Goal: Task Accomplishment & Management: Complete application form

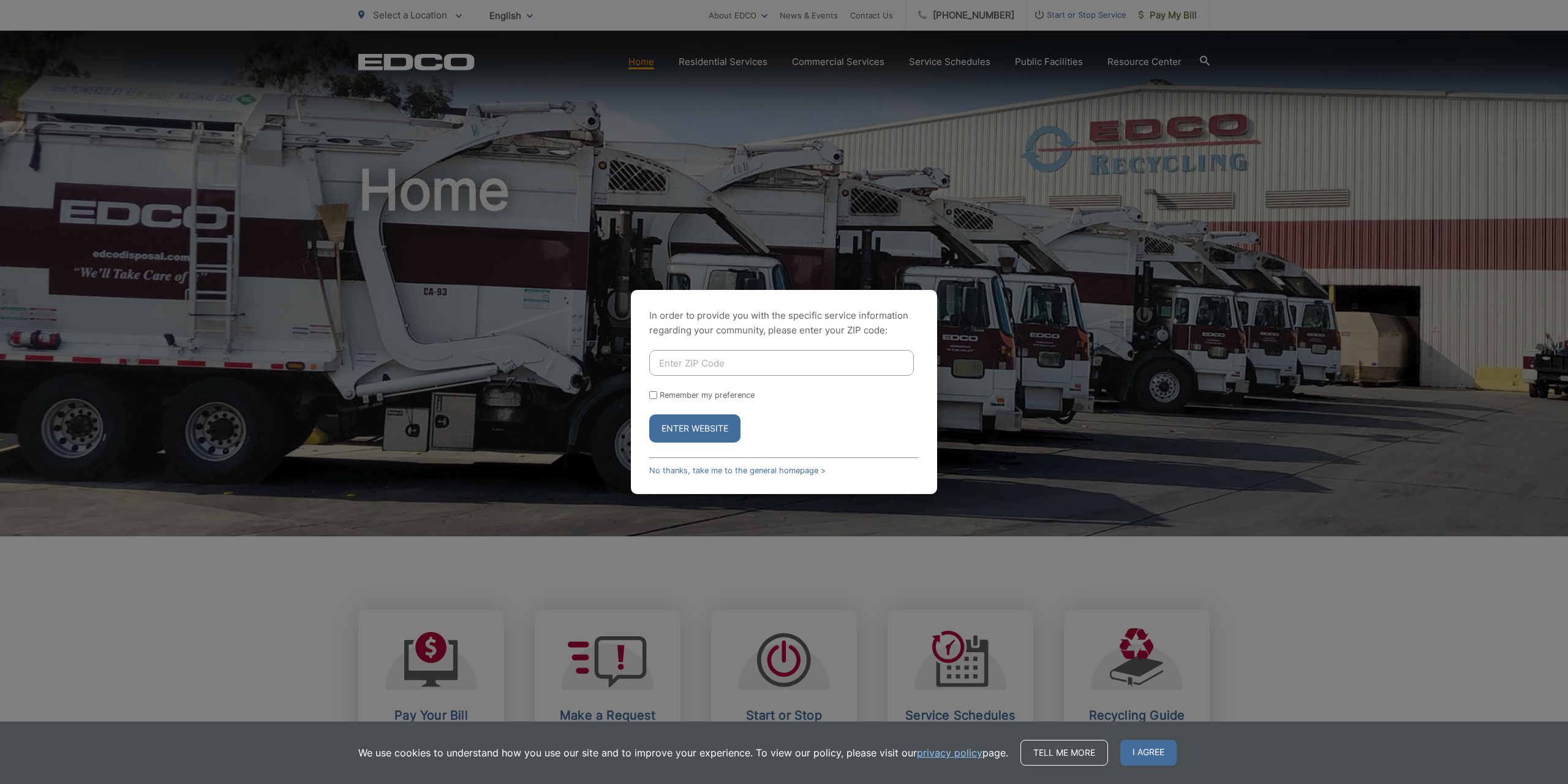
click at [696, 367] on input "Enter ZIP Code" at bounding box center [781, 363] width 265 height 26
type input "92019"
click at [718, 421] on button "Enter Website" at bounding box center [694, 429] width 91 height 28
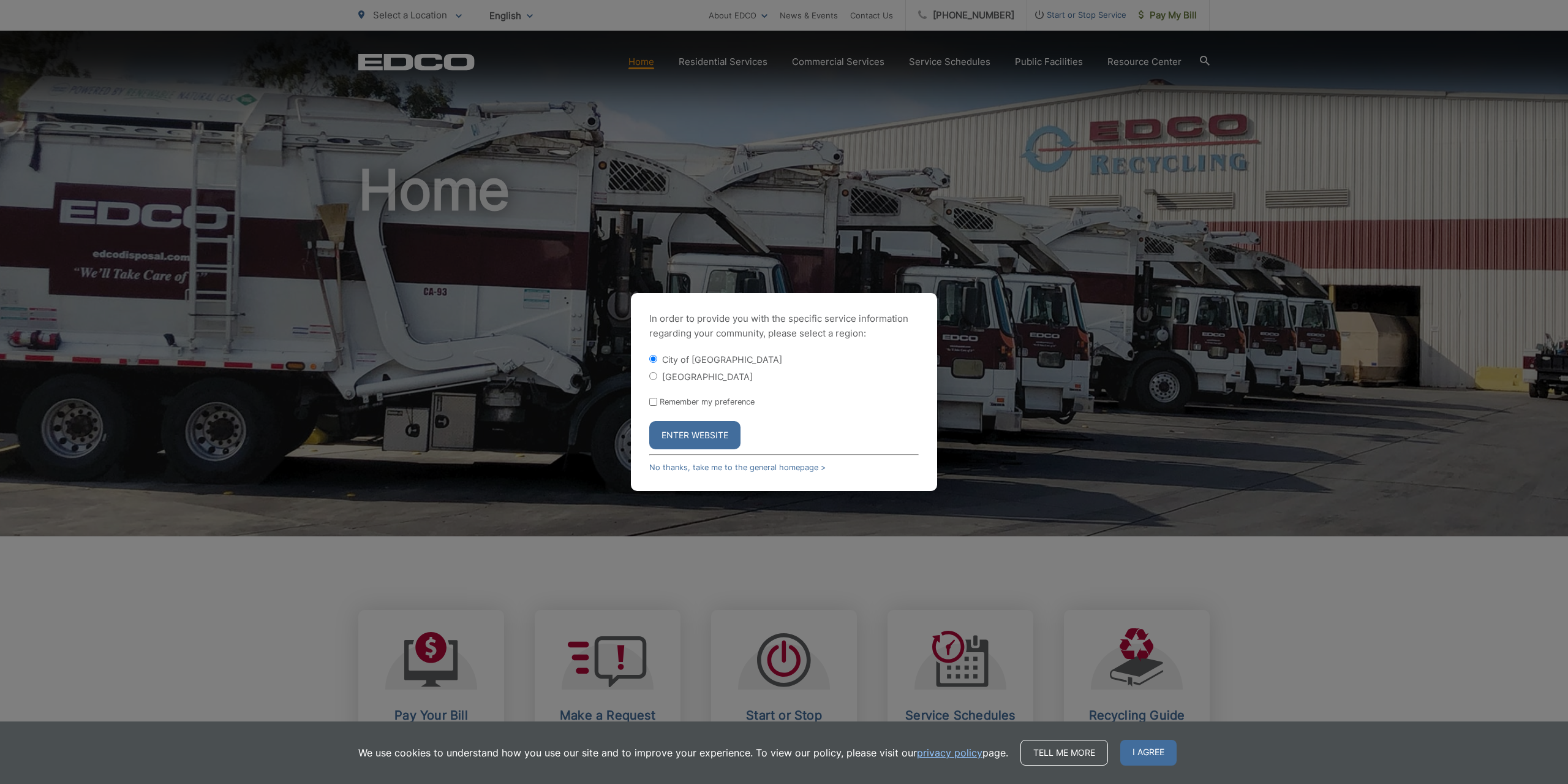
click at [697, 439] on button "Enter Website" at bounding box center [694, 435] width 91 height 28
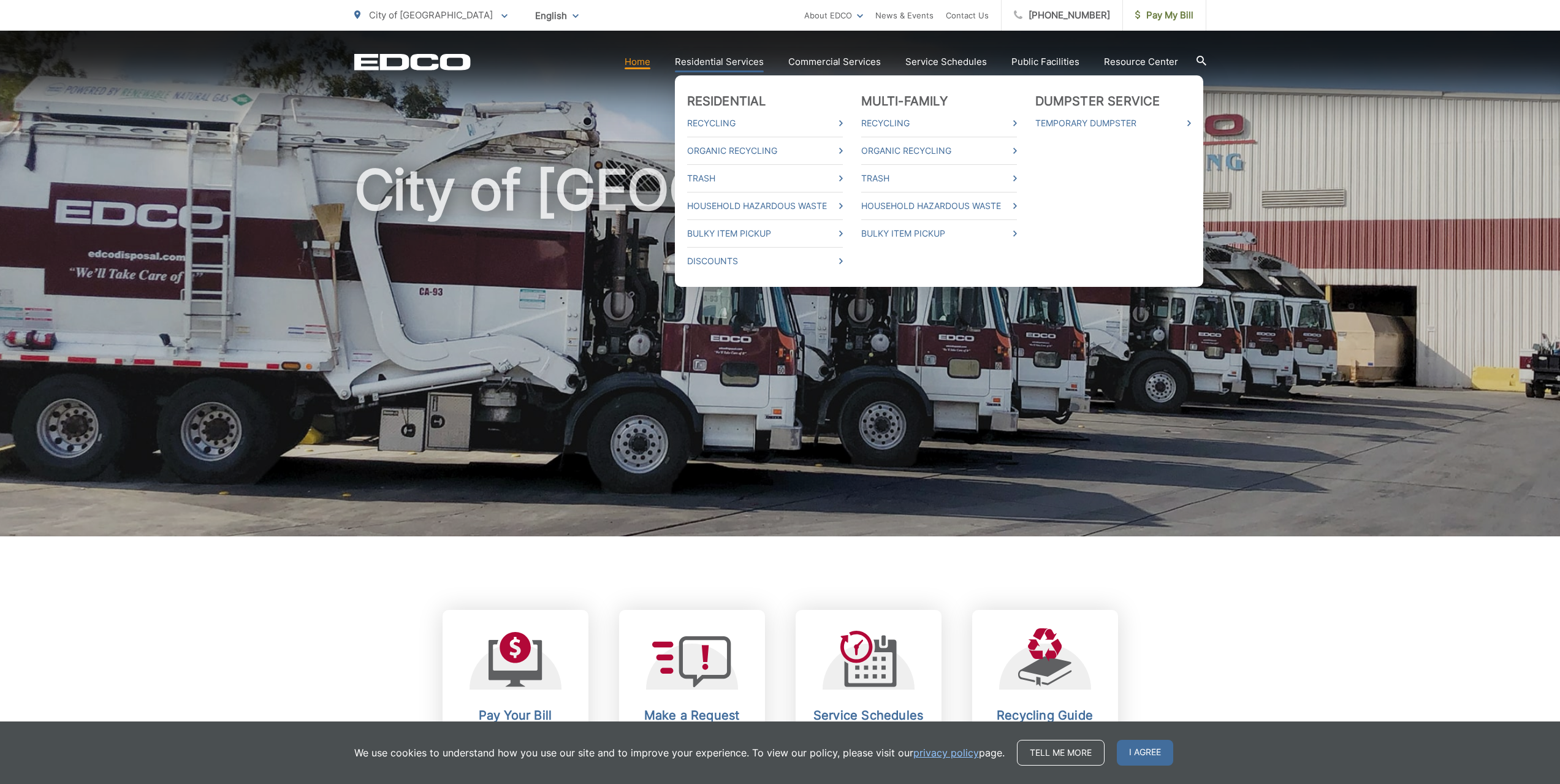
click at [713, 63] on link "Residential Services" at bounding box center [719, 62] width 89 height 15
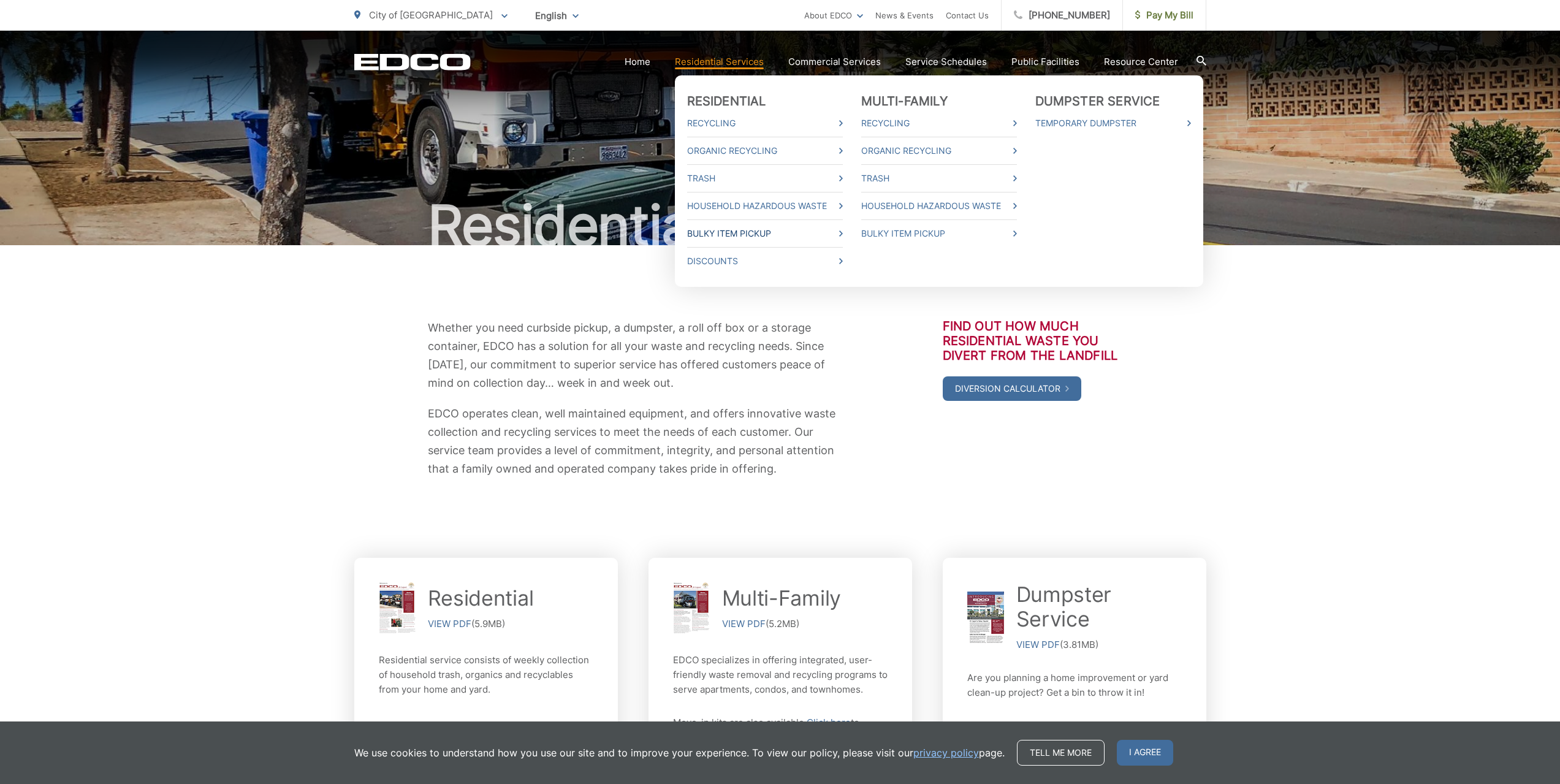
click at [727, 231] on link "Bulky Item Pickup" at bounding box center [764, 233] width 155 height 15
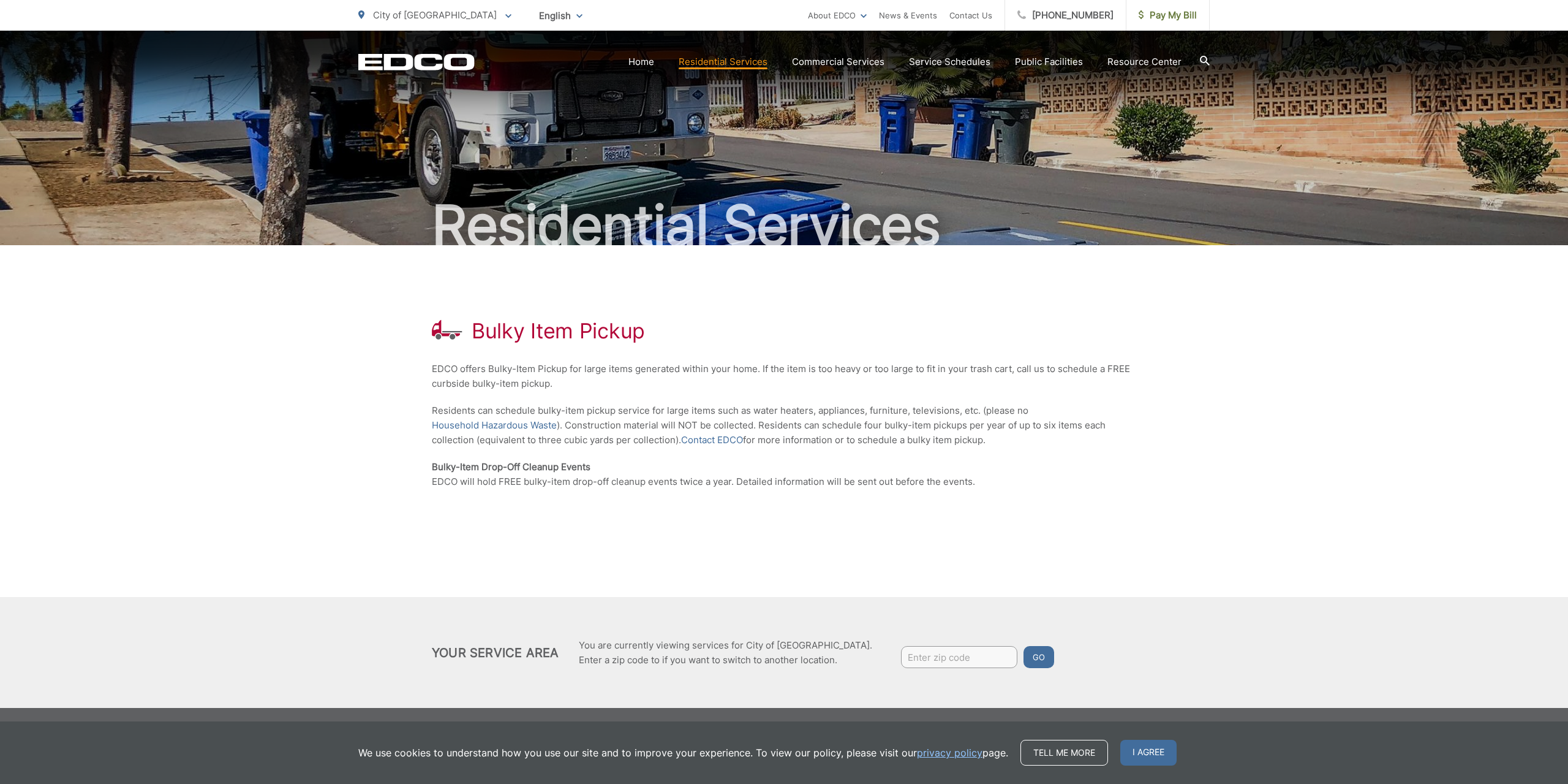
drag, startPoint x: 1561, startPoint y: 675, endPoint x: 1562, endPoint y: 699, distance: 24.0
click at [1562, 699] on div "Your Service Area You are currently viewing services for City of El Cajon. Ente…" at bounding box center [784, 652] width 1568 height 111
click at [1161, 756] on span "I agree" at bounding box center [1148, 752] width 56 height 26
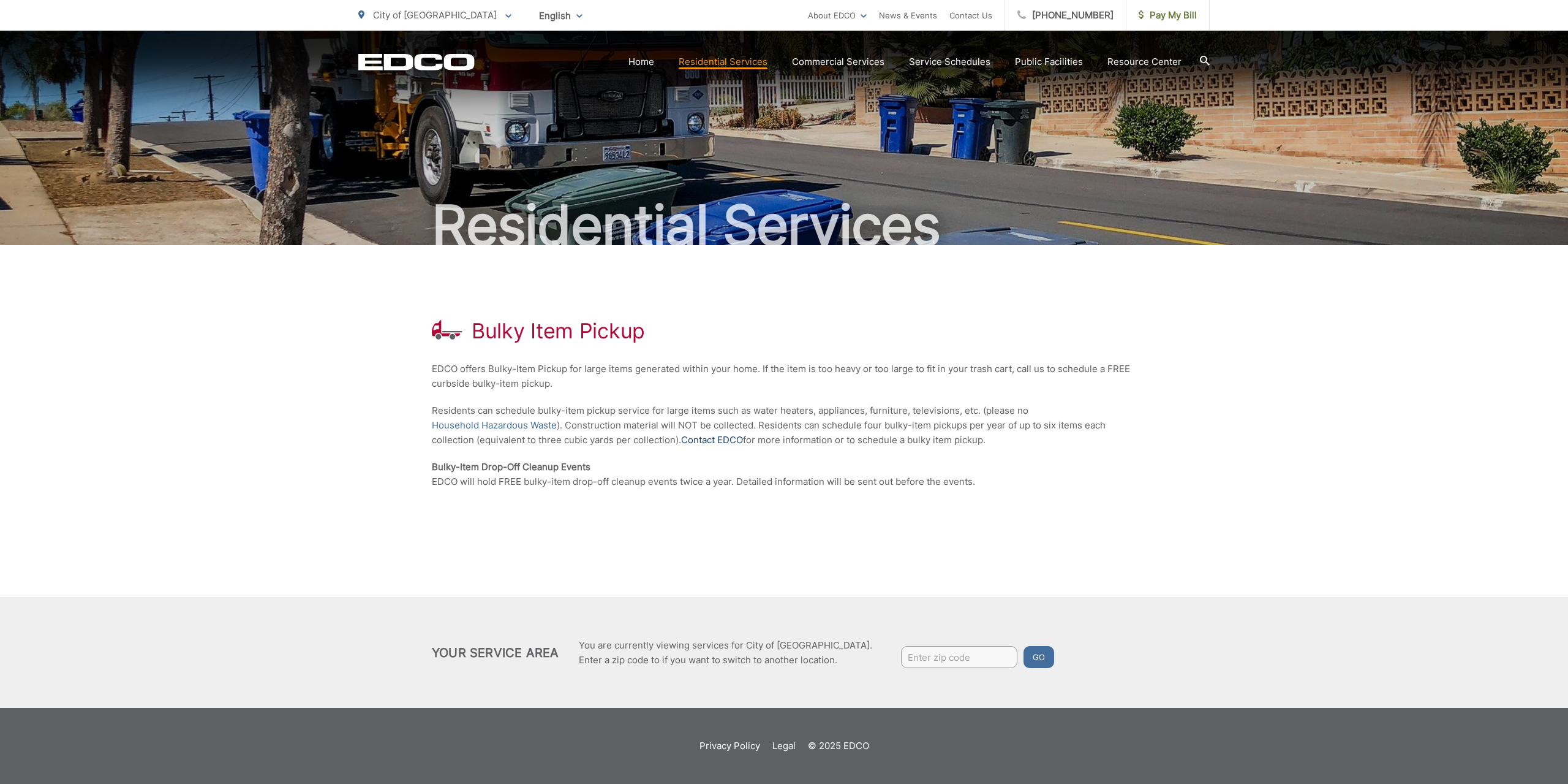
click at [716, 439] on link "Contact EDCO" at bounding box center [711, 440] width 62 height 15
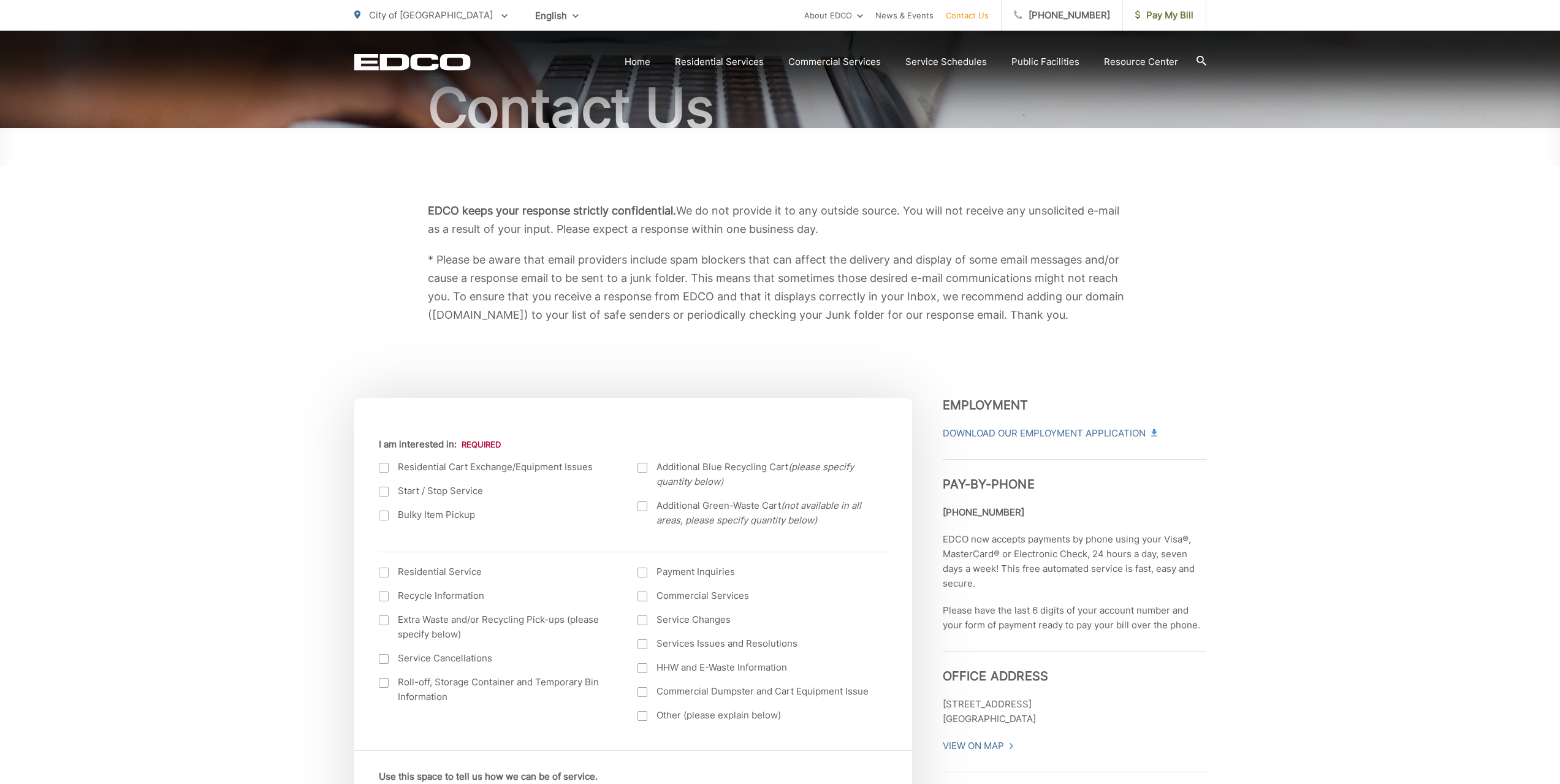
scroll to position [121, 0]
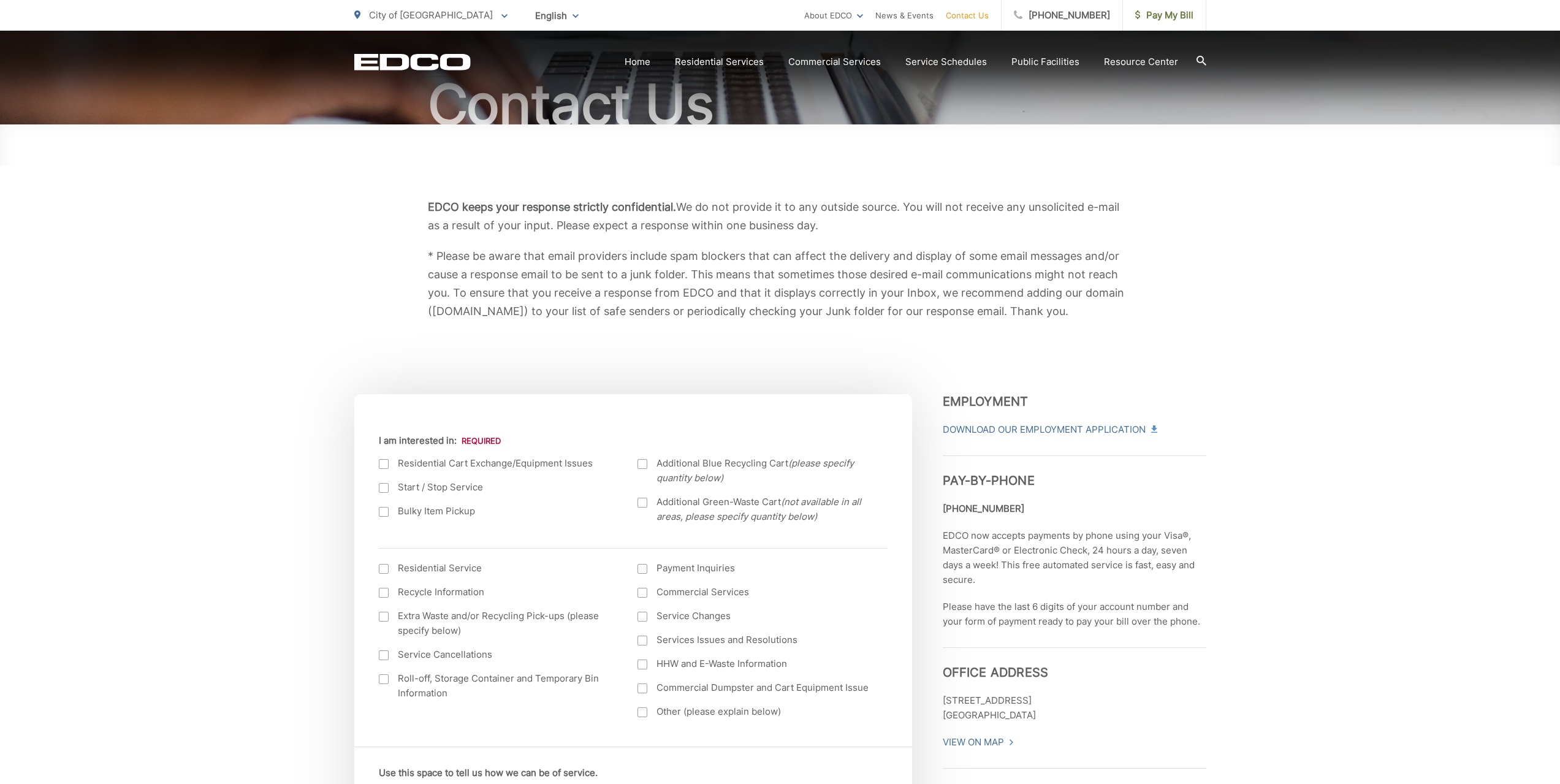
click at [384, 508] on div at bounding box center [384, 512] width 10 height 10
click at [0, 0] on input "Bulky Item Pickup" at bounding box center [0, 0] width 0 height 0
click at [383, 568] on div at bounding box center [384, 569] width 10 height 10
click at [0, 0] on input "I am interested in: (continued) *" at bounding box center [0, 0] width 0 height 0
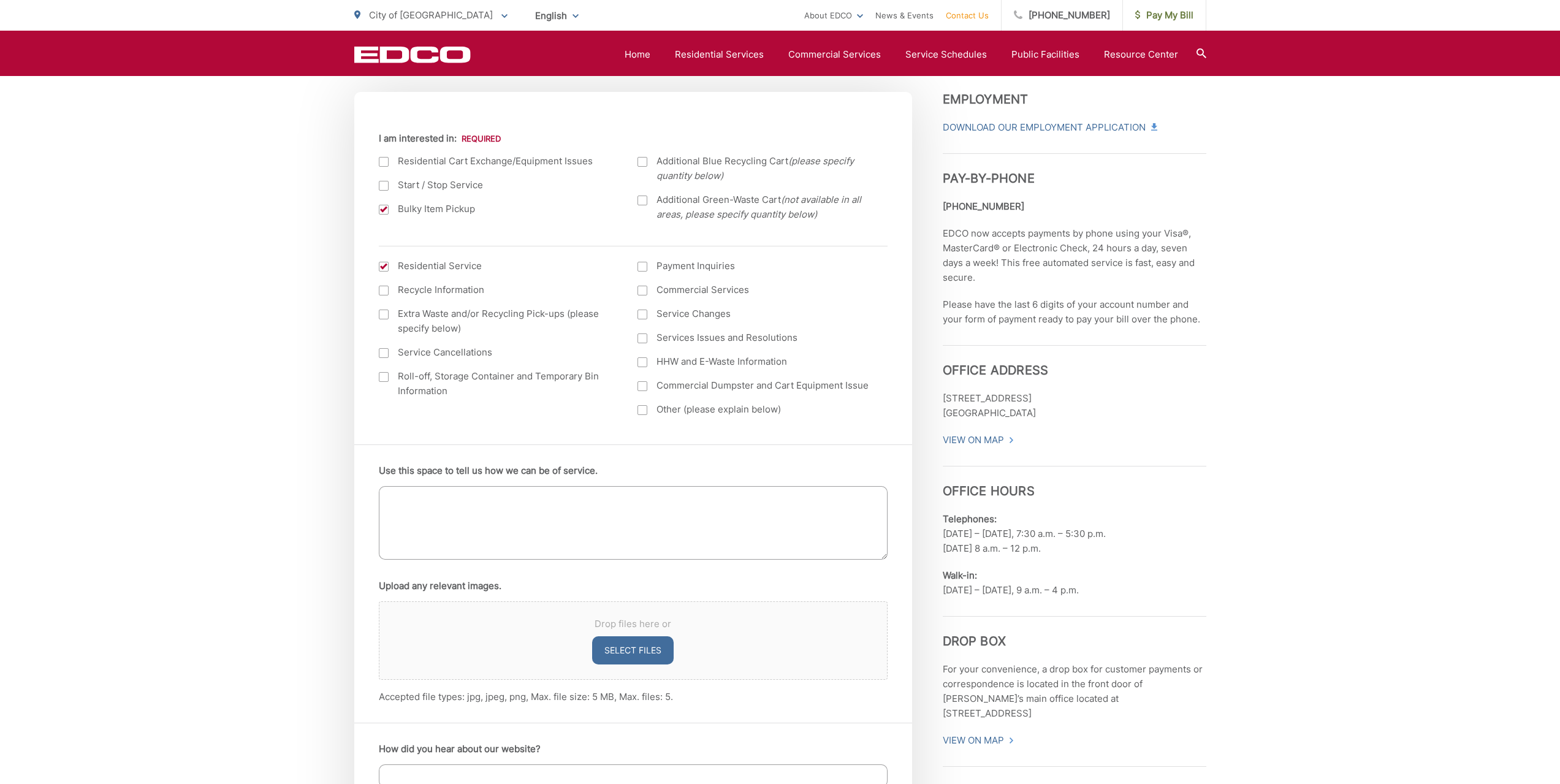
scroll to position [441, 0]
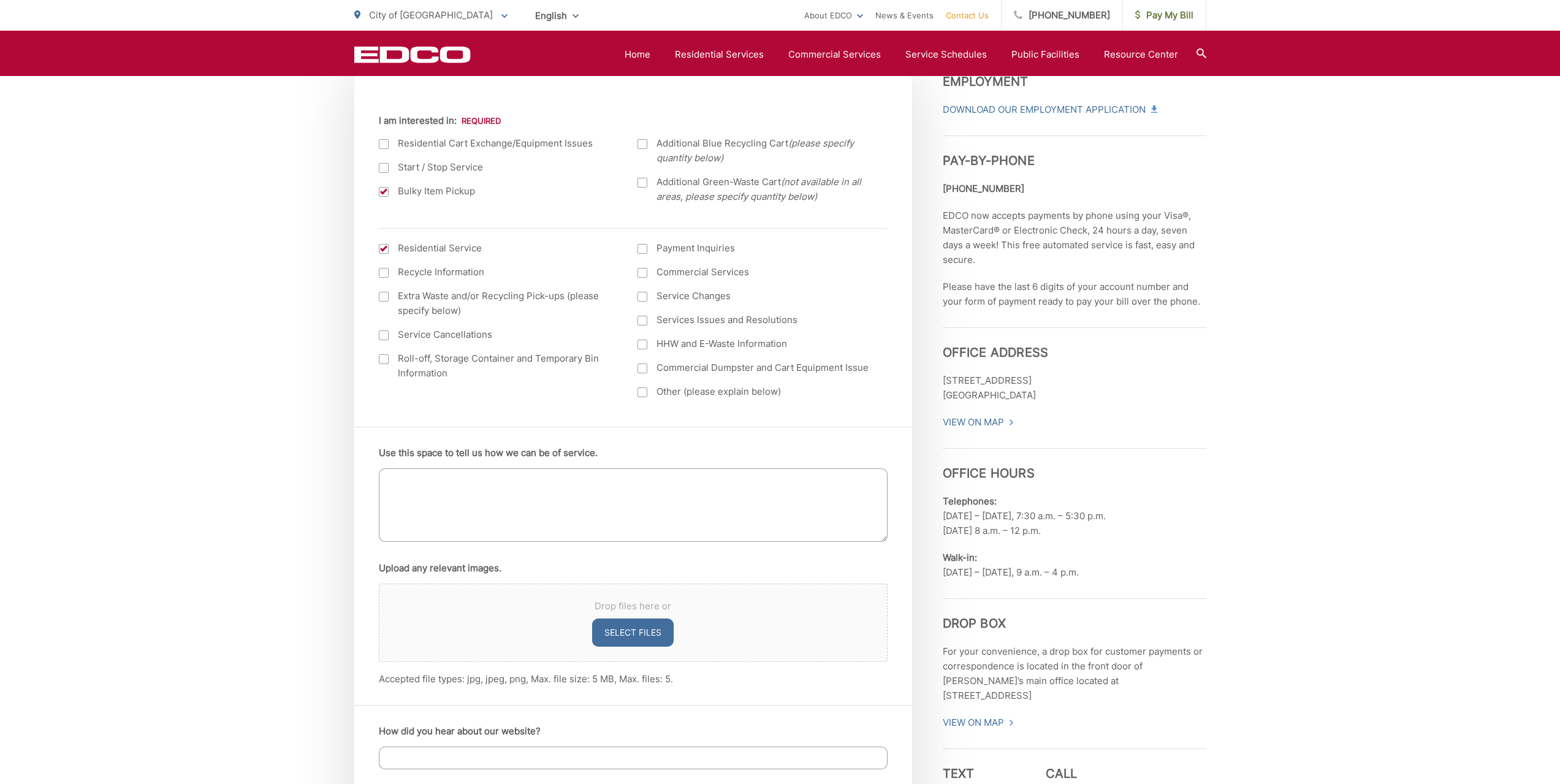
click at [449, 481] on textarea "Use this space to tell us how we can be of service." at bounding box center [633, 505] width 509 height 74
click at [456, 480] on textarea "I need an old mocrowave picked up;" at bounding box center [633, 505] width 509 height 74
click at [551, 482] on textarea "I need an old microwave picked up;" at bounding box center [633, 505] width 509 height 74
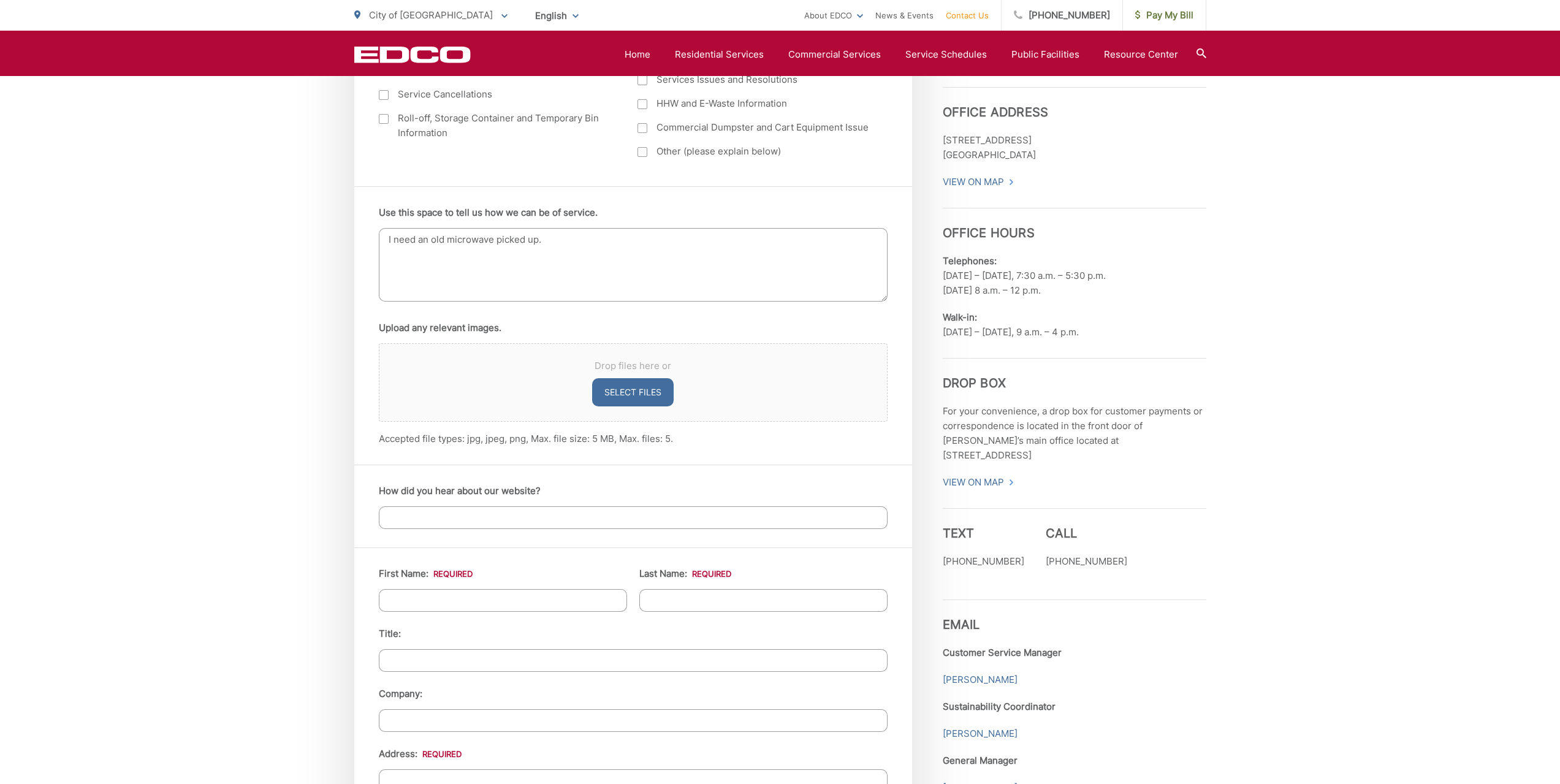
scroll to position [953, 0]
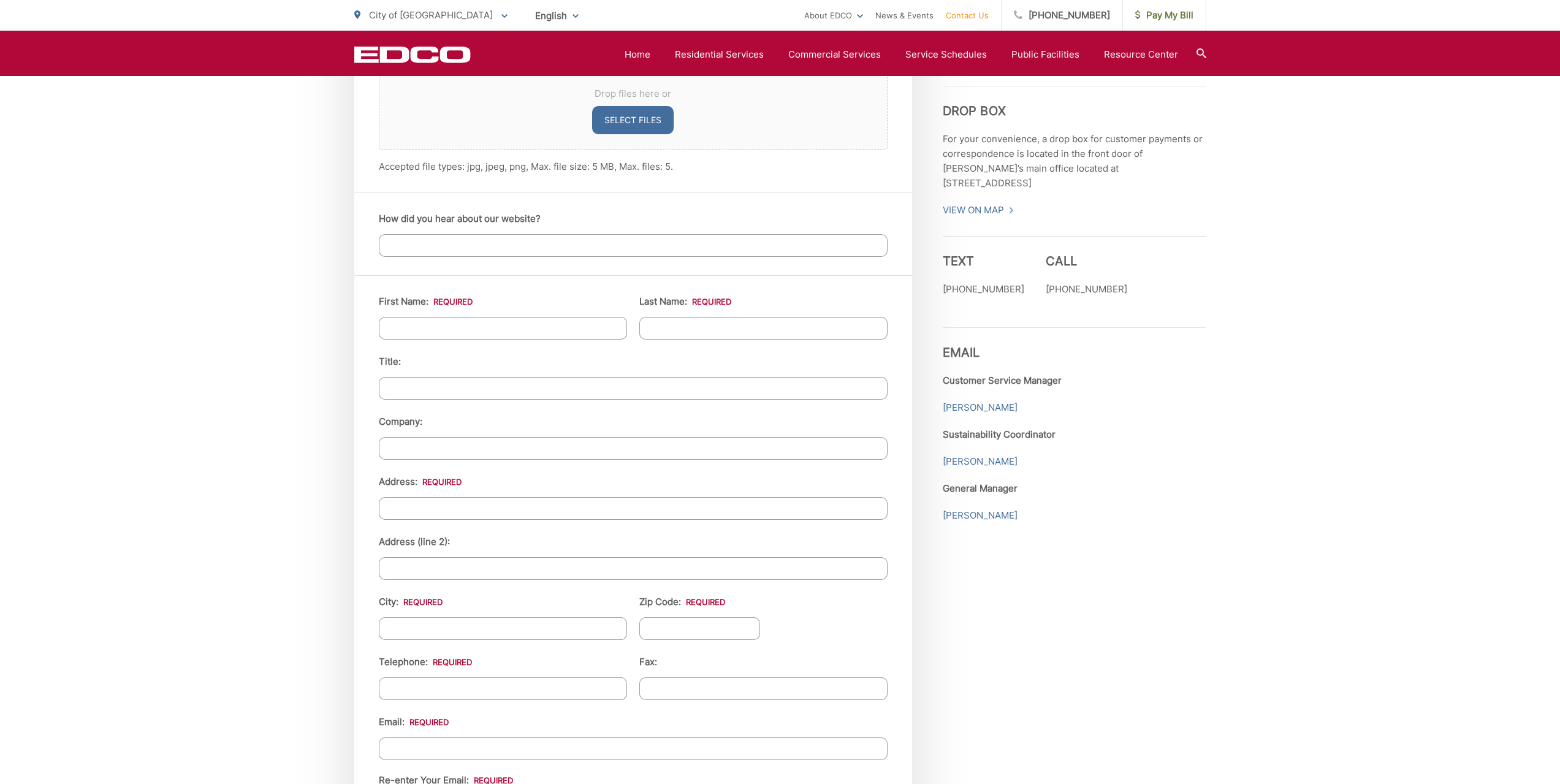
type textarea "I need an old microwave picked up."
click at [460, 330] on input "First Name: *" at bounding box center [503, 328] width 248 height 23
type input "Melanie"
type input "Eder"
type input "11682 Avenida Marcella"
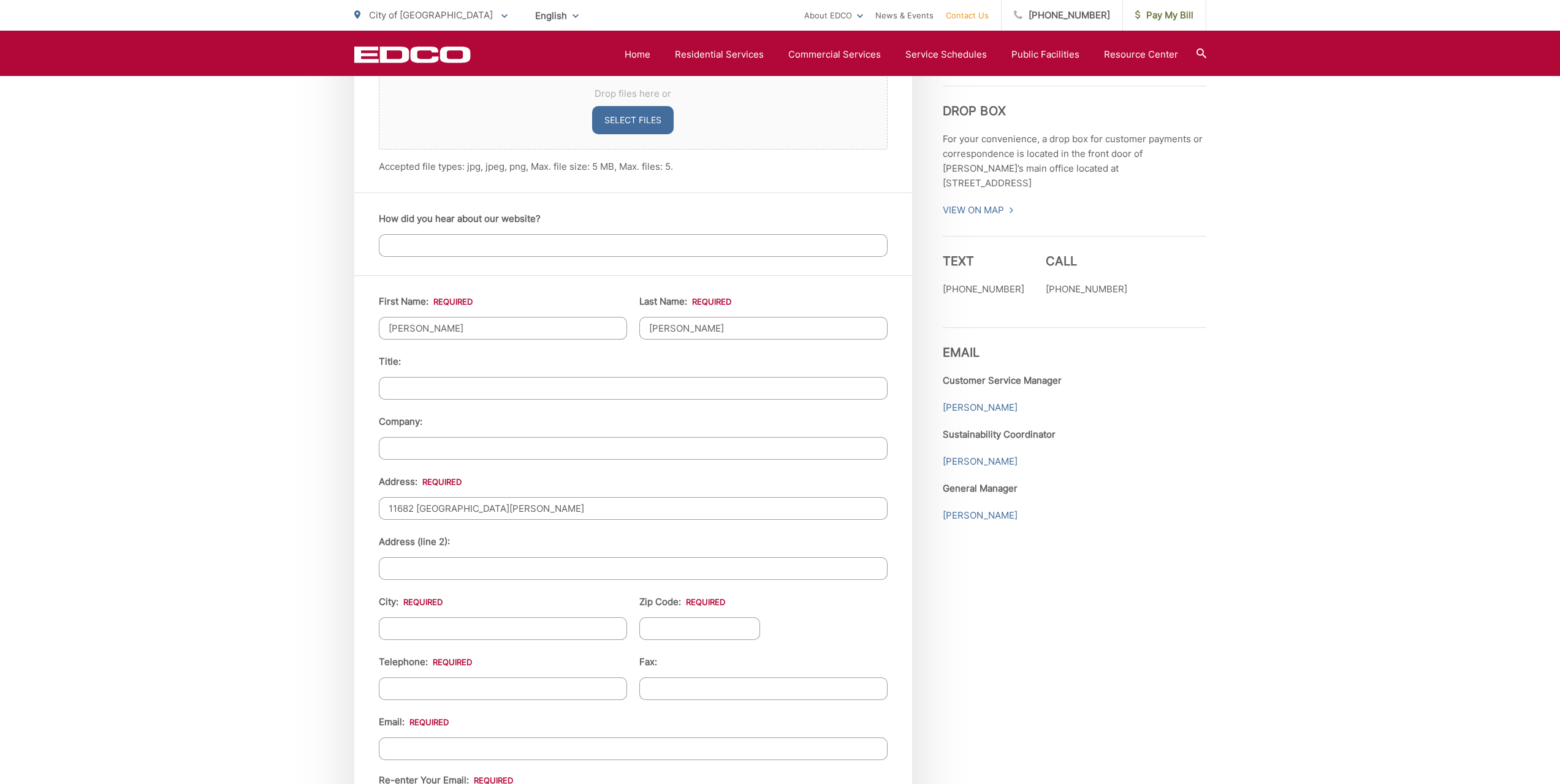
type input "el Cajon"
type input "92019"
type input "11682 Avenida Marcella"
click at [469, 690] on input "(___) ___-____" at bounding box center [503, 688] width 248 height 23
click at [474, 688] on input "(___) ___-____" at bounding box center [503, 688] width 248 height 23
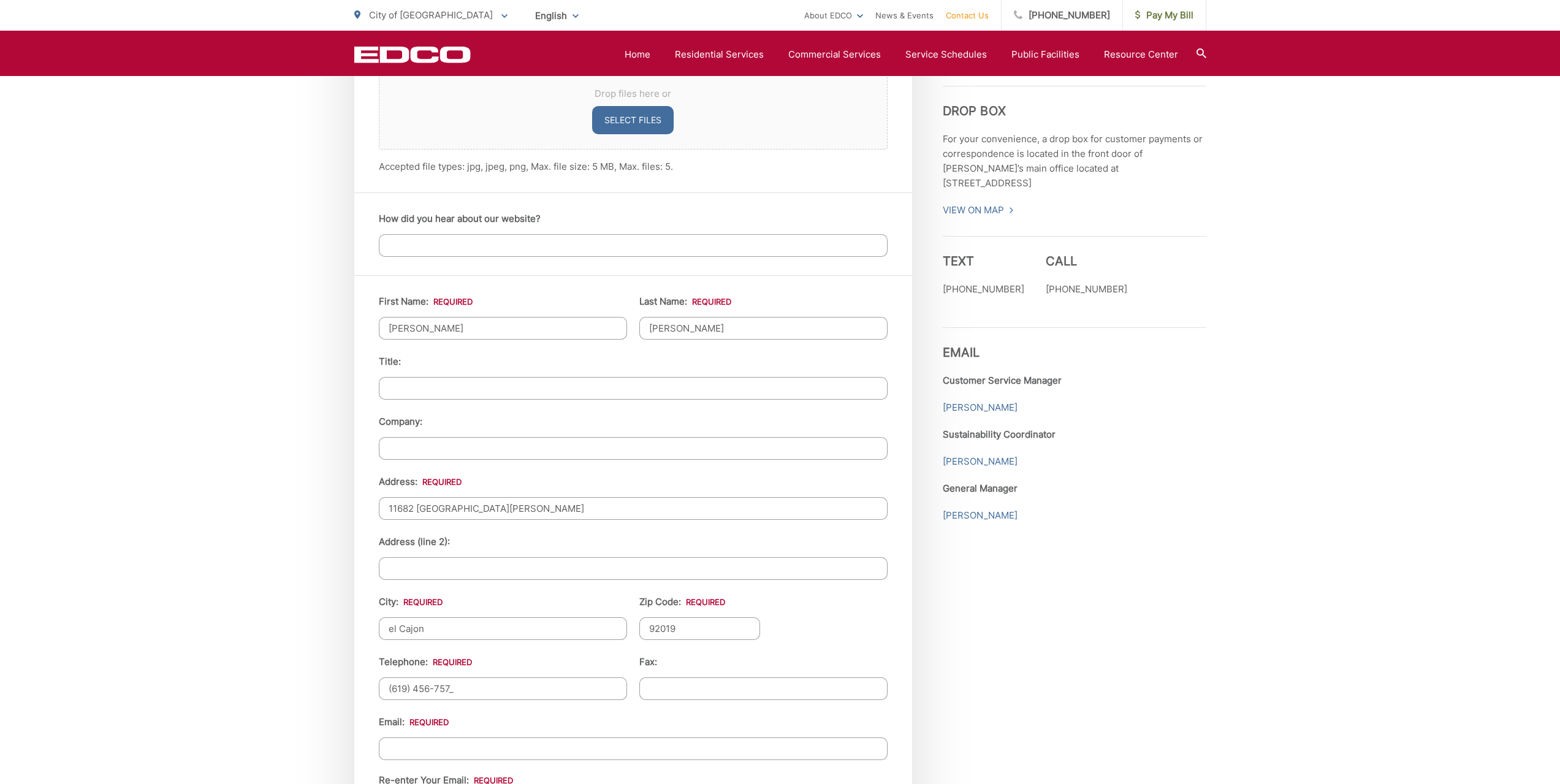
type input "(619) 456-7571"
click at [629, 744] on input "Email *" at bounding box center [633, 749] width 509 height 23
type input "meeder@sempraglobal.com"
type input "Crawford 415"
type input "6196323224"
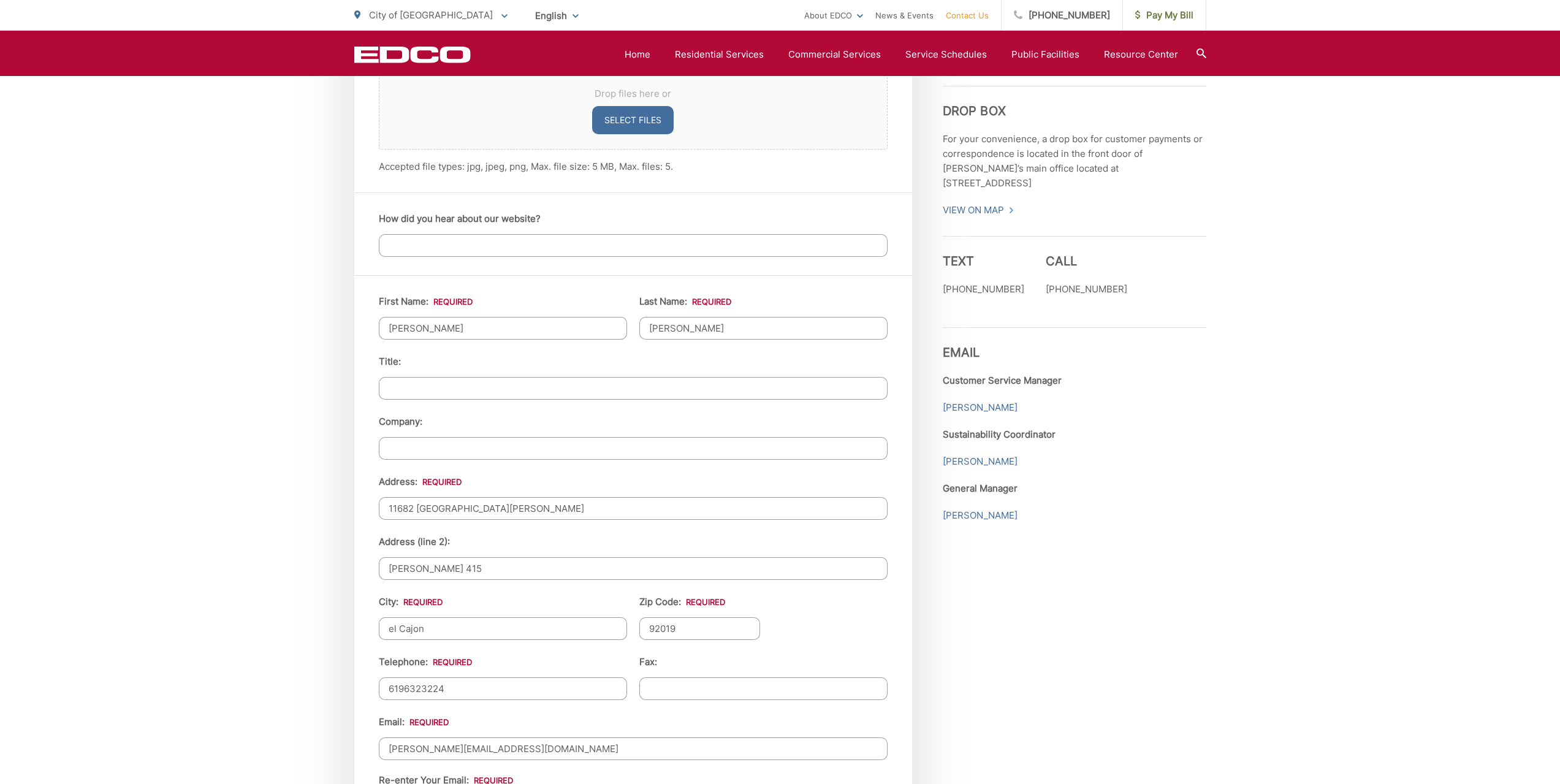
type input "meeder@sempraglobal.com"
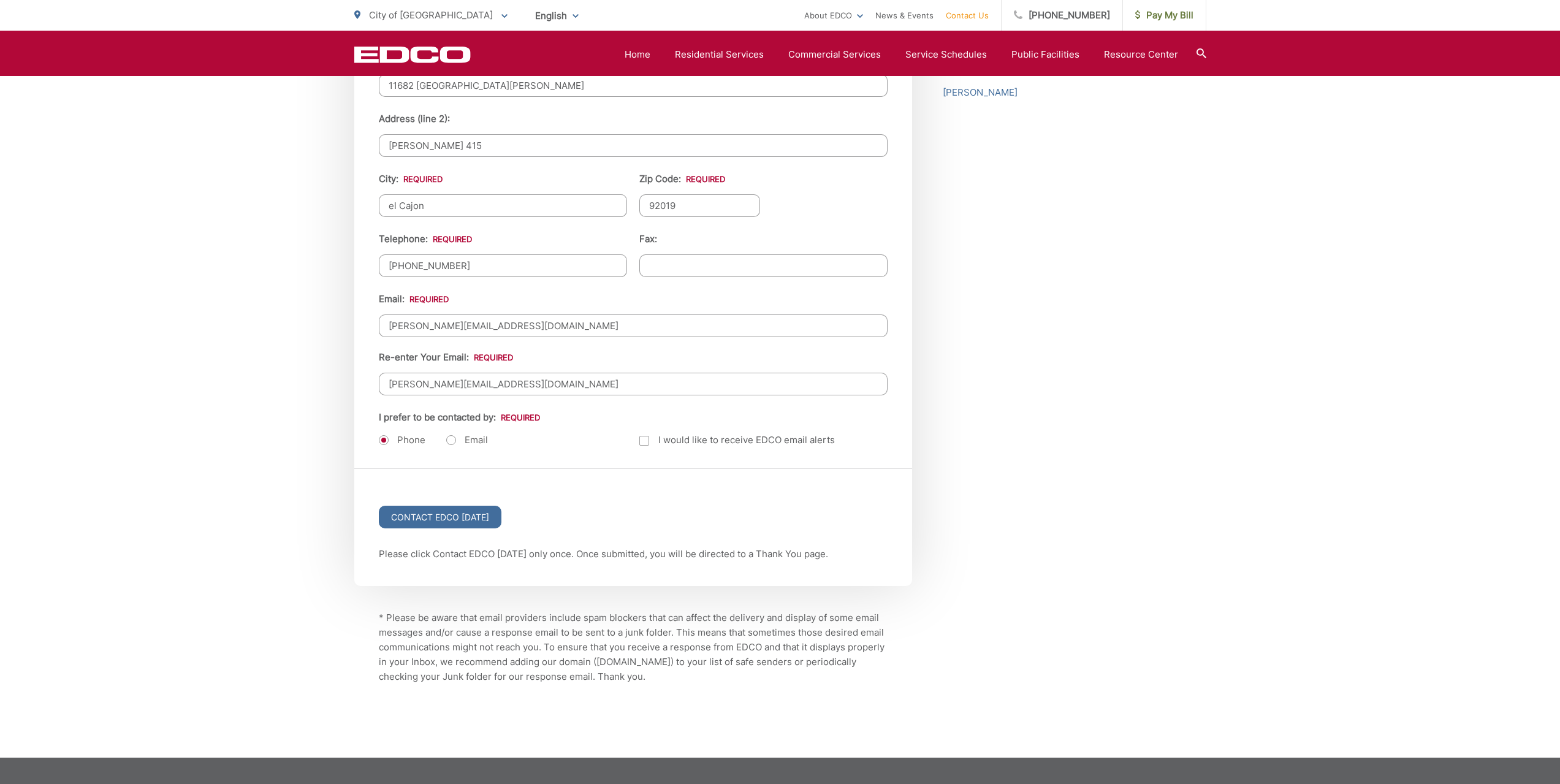
scroll to position [1381, 0]
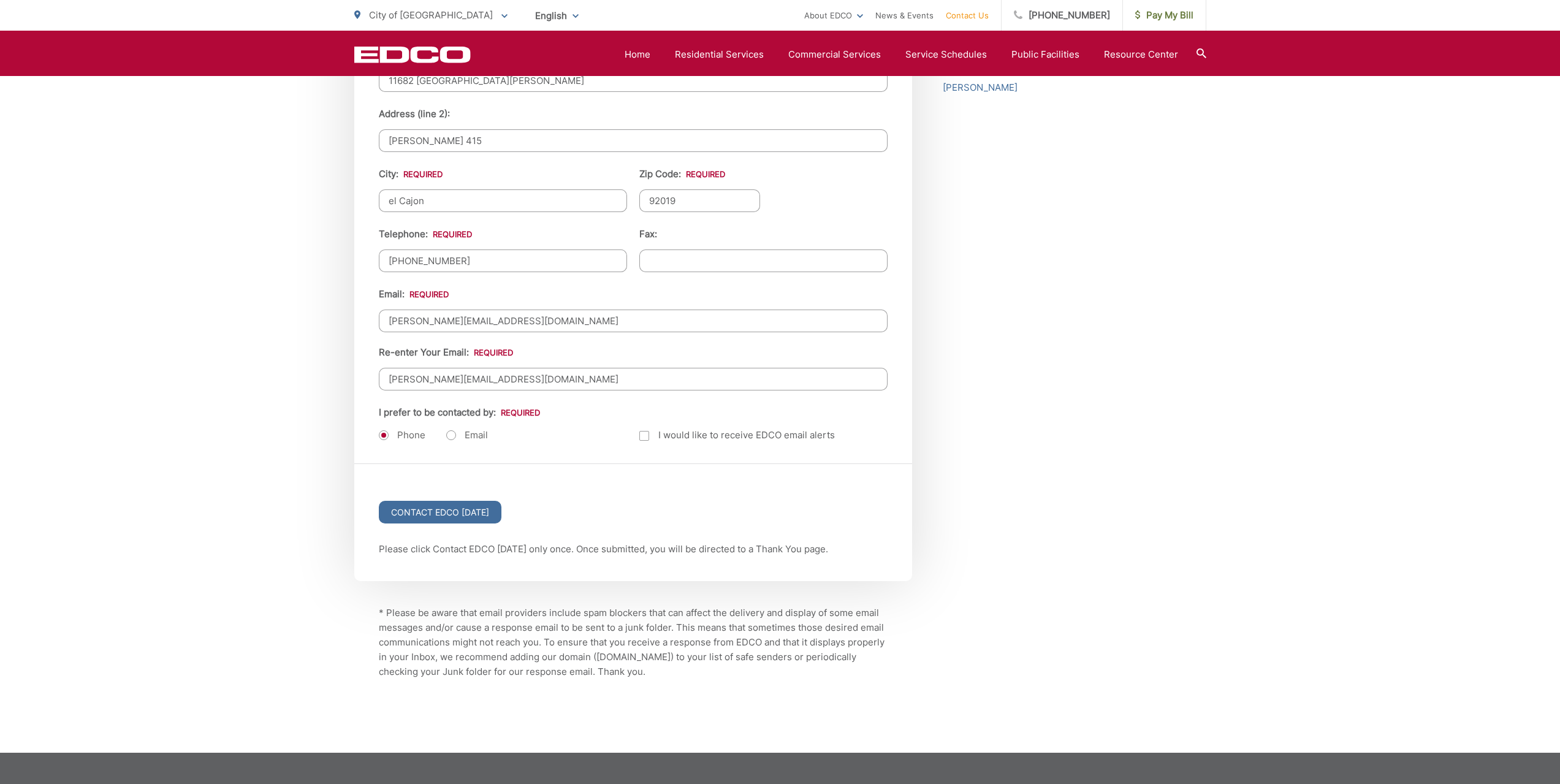
drag, startPoint x: 526, startPoint y: 324, endPoint x: 371, endPoint y: 311, distance: 155.5
click at [371, 311] on div "First Name: * Melanie Last Name: * Eder Title: Company: Address: * 11682 Avenid…" at bounding box center [633, 155] width 558 height 616
click at [478, 260] on input "(619) 632-3224" at bounding box center [503, 260] width 248 height 23
type input "(619) 456-7571"
click at [527, 338] on div "Email: meeder@sempraglobal.com Re-enter Your Email: meeder@sempraglobal.com" at bounding box center [633, 338] width 509 height 104
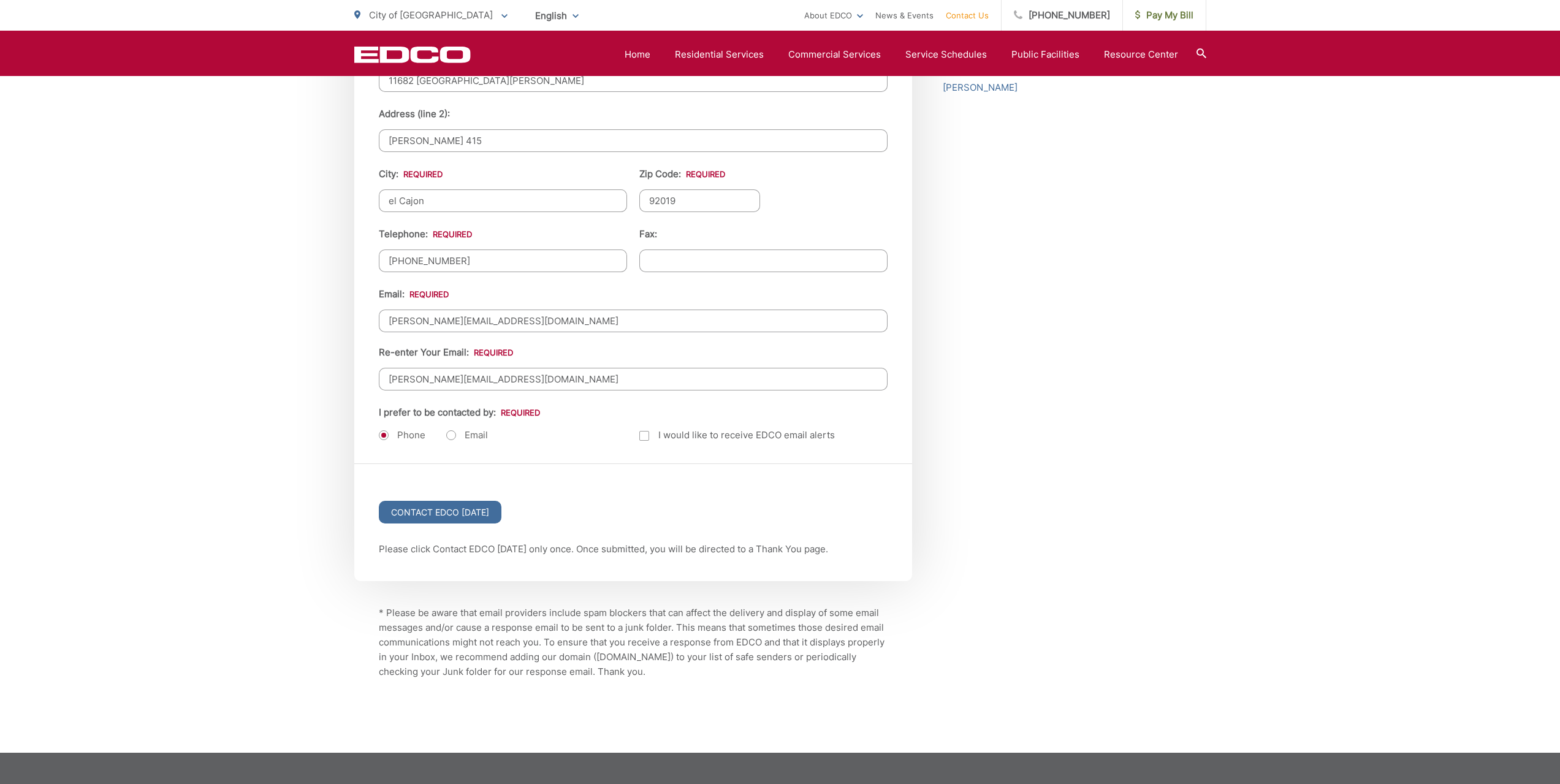
click at [528, 328] on input "meeder@sempraglobal.com" at bounding box center [633, 321] width 509 height 23
type input "meeder92@gmail.com"
click at [454, 432] on label "Email" at bounding box center [467, 435] width 42 height 12
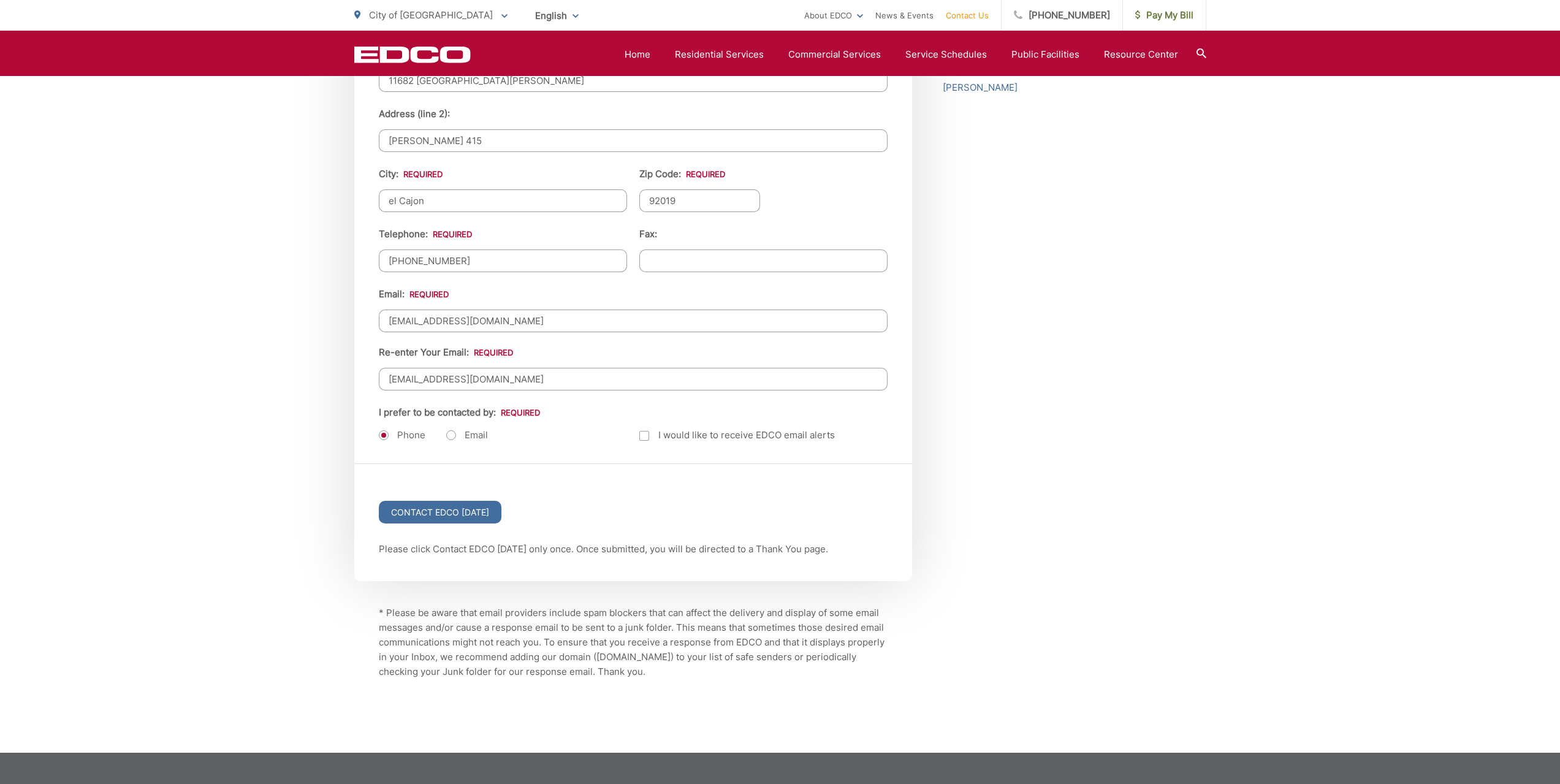
radio input "true"
click at [385, 431] on label "Phone" at bounding box center [402, 435] width 47 height 12
radio input "true"
click at [425, 512] on input "Contact EDCO Today" at bounding box center [440, 512] width 123 height 23
